Goal: Transaction & Acquisition: Purchase product/service

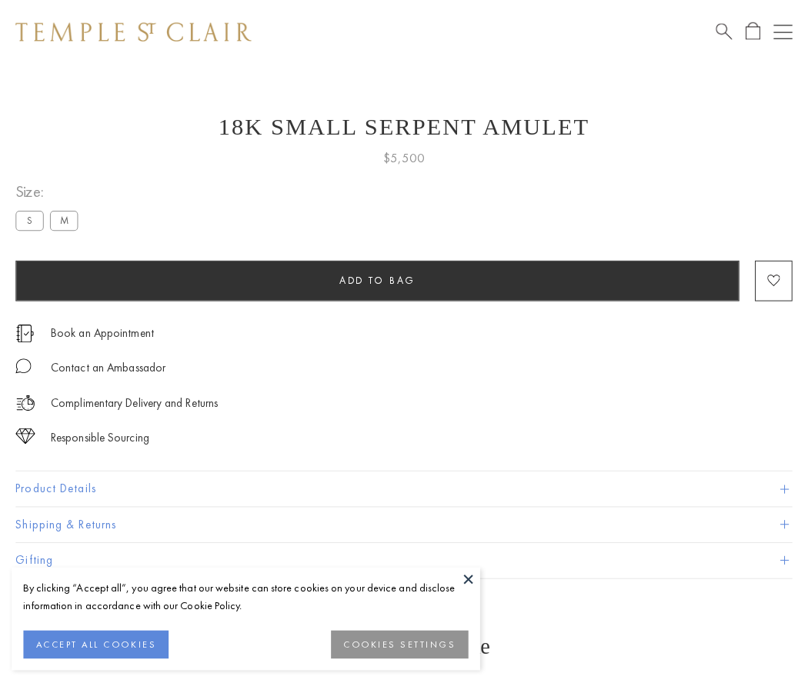
scroll to position [62, 0]
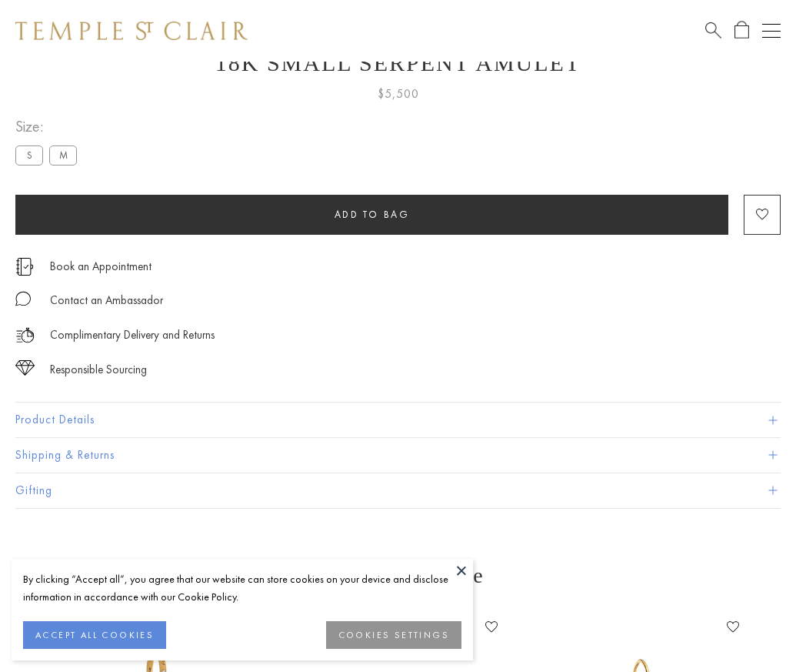
click at [372, 214] on span "Add to bag" at bounding box center [372, 214] width 75 height 13
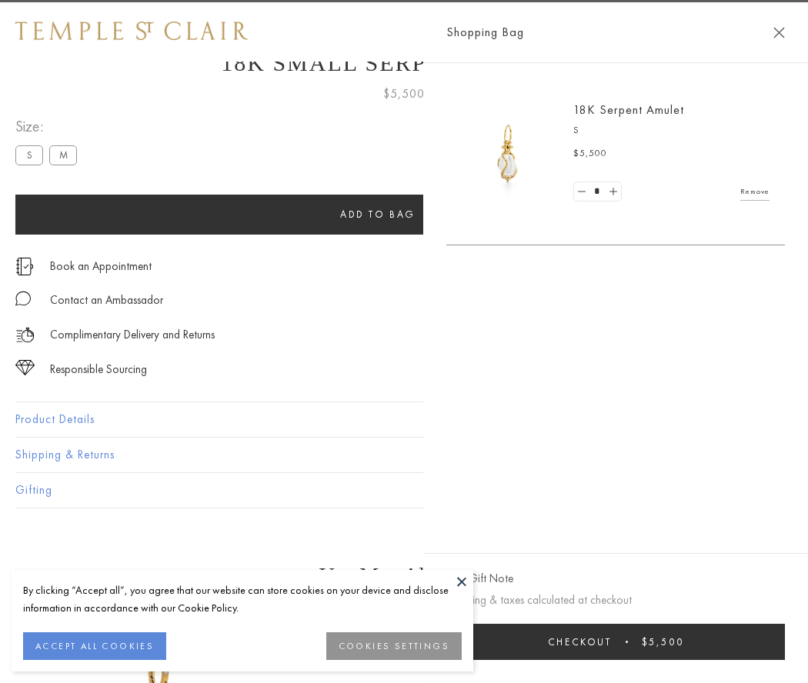
click at [612, 642] on span "Checkout" at bounding box center [580, 642] width 64 height 13
